Goal: Entertainment & Leisure: Consume media (video, audio)

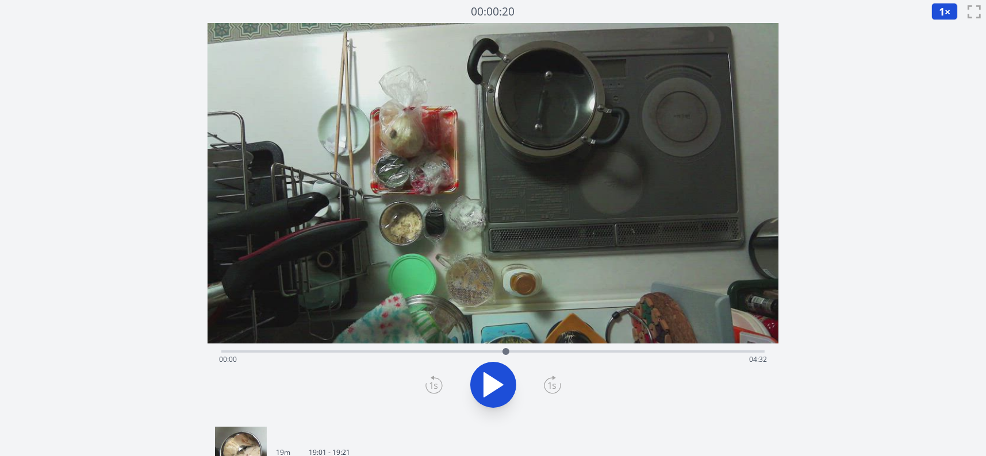
drag, startPoint x: 221, startPoint y: 352, endPoint x: 506, endPoint y: 344, distance: 285.2
click at [506, 344] on div at bounding box center [505, 351] width 17 height 17
drag, startPoint x: 519, startPoint y: 354, endPoint x: 305, endPoint y: 341, distance: 214.7
click at [305, 341] on div "Time elapsed: 02:54 Time remaining: 01:38" at bounding box center [493, 221] width 571 height 397
drag, startPoint x: 322, startPoint y: 351, endPoint x: 736, endPoint y: 394, distance: 415.5
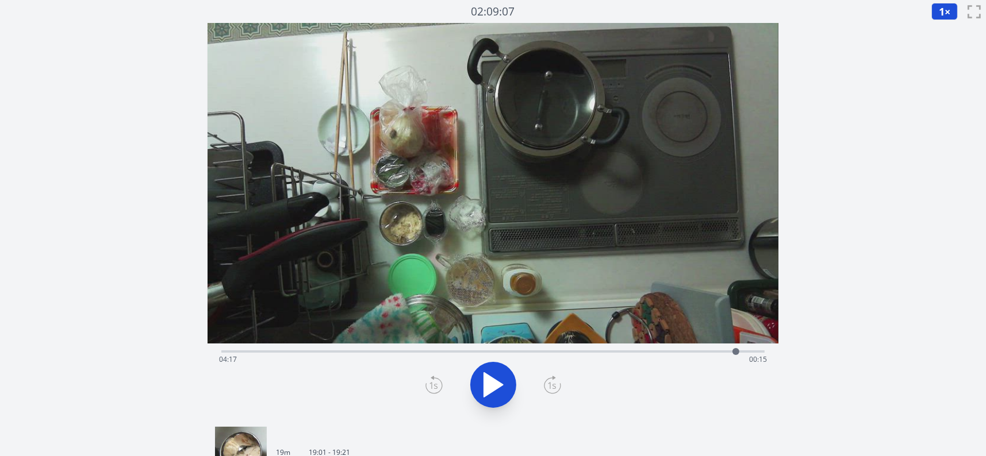
click at [736, 394] on div "Time elapsed: 04:17 Time remaining: 00:15" at bounding box center [493, 382] width 571 height 76
drag, startPoint x: 740, startPoint y: 347, endPoint x: 392, endPoint y: 352, distance: 348.4
click at [392, 352] on div at bounding box center [391, 351] width 17 height 17
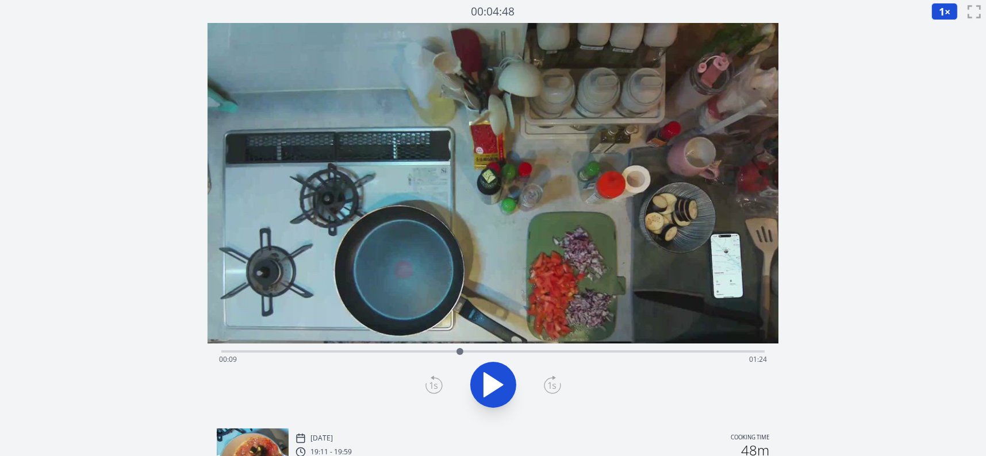
drag, startPoint x: 228, startPoint y: 352, endPoint x: 460, endPoint y: 361, distance: 232.4
click at [460, 353] on div "Time elapsed: 00:09 Time remaining: 01:24" at bounding box center [492, 352] width 543 height 2
drag, startPoint x: 765, startPoint y: 352, endPoint x: 652, endPoint y: 335, distance: 113.9
click at [652, 335] on div "Time elapsed: 01:13 Time remaining: 00:20" at bounding box center [493, 221] width 571 height 397
drag, startPoint x: 665, startPoint y: 348, endPoint x: 194, endPoint y: 344, distance: 471.4
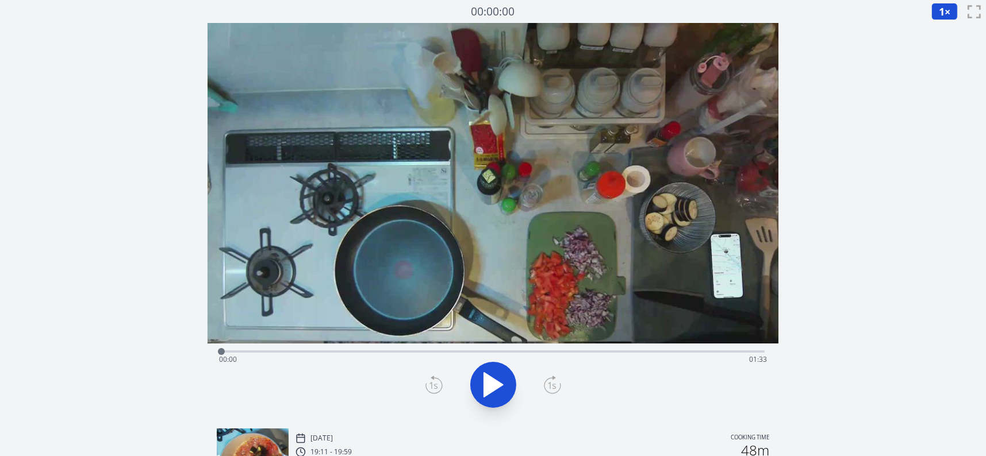
click at [194, 344] on div "Discard Recording? You will not be able to recover this once discarded. Cancel …" at bounding box center [493, 393] width 986 height 787
drag, startPoint x: 229, startPoint y: 353, endPoint x: 323, endPoint y: 340, distance: 94.5
click at [323, 340] on div "Time elapsed: 00:16 Time remaining: 01:17" at bounding box center [493, 221] width 571 height 397
drag, startPoint x: 323, startPoint y: 351, endPoint x: 217, endPoint y: 360, distance: 106.2
click at [217, 360] on div "Time elapsed: 00:17 Time remaining: 01:15" at bounding box center [493, 382] width 571 height 76
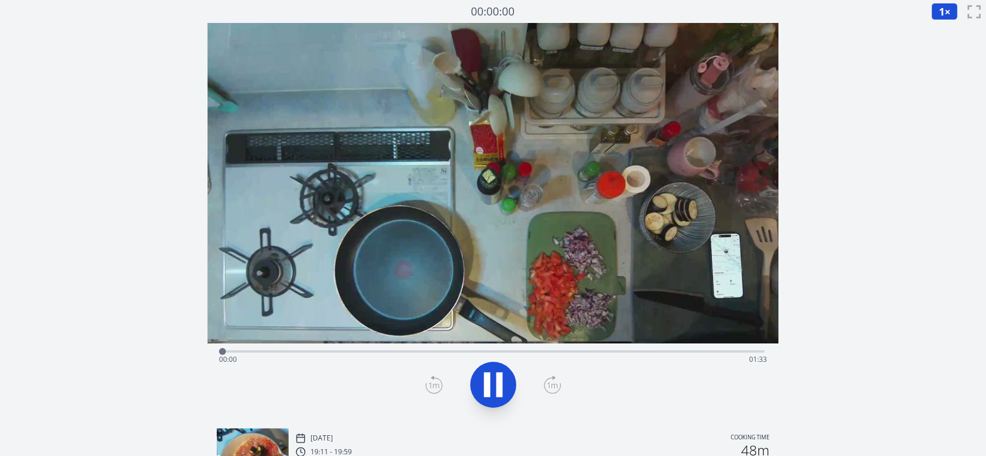
click at [487, 378] on icon at bounding box center [487, 385] width 6 height 25
click at [482, 378] on icon at bounding box center [493, 385] width 32 height 32
